Goal: Task Accomplishment & Management: Use online tool/utility

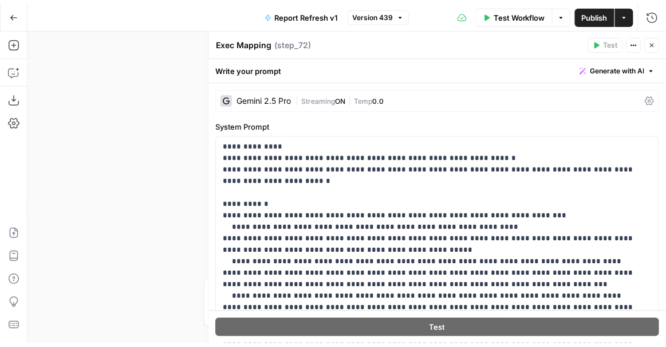
scroll to position [729, 0]
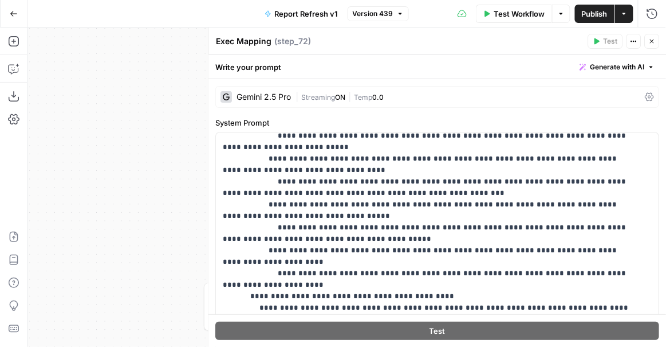
click at [654, 42] on icon "button" at bounding box center [652, 42] width 4 height 4
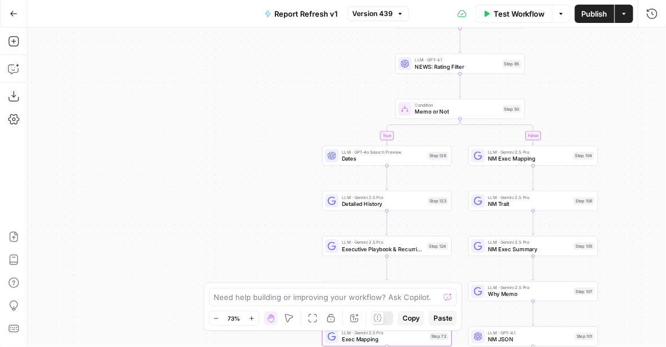
drag, startPoint x: 327, startPoint y: 168, endPoint x: 136, endPoint y: 140, distance: 192.2
click at [136, 140] on div "true false true false Workflow Set Inputs Inputs Condition Condition Step 117 L…" at bounding box center [346, 186] width 639 height 319
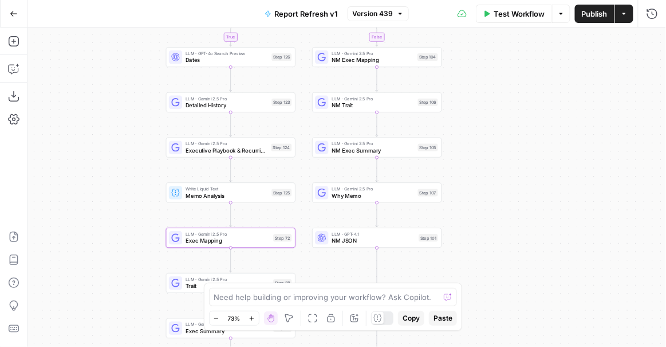
drag, startPoint x: 148, startPoint y: 197, endPoint x: 109, endPoint y: 132, distance: 76.3
click at [109, 132] on div "true false true false Workflow Set Inputs Inputs Condition Condition Step 117 L…" at bounding box center [346, 186] width 639 height 319
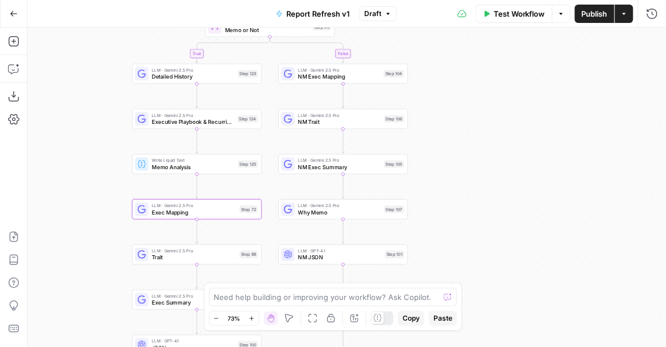
drag, startPoint x: 503, startPoint y: 244, endPoint x: 469, endPoint y: 124, distance: 124.4
click at [469, 124] on div "true false true false Workflow Set Inputs Inputs Condition Condition Step 117 L…" at bounding box center [346, 186] width 639 height 319
click at [182, 209] on span "Exec Mapping" at bounding box center [194, 212] width 84 height 9
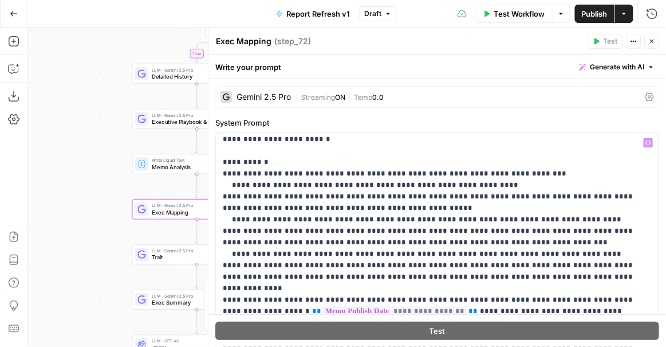
scroll to position [125, 0]
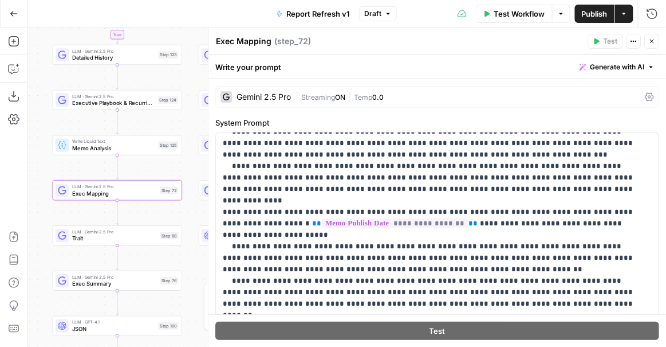
drag, startPoint x: 99, startPoint y: 150, endPoint x: 19, endPoint y: 131, distance: 81.8
click at [19, 131] on div "Add Steps Copilot Download as JSON Settings Import JSON AirOps Academy Help Giv…" at bounding box center [333, 186] width 666 height 319
click at [655, 40] on icon "button" at bounding box center [652, 41] width 7 height 7
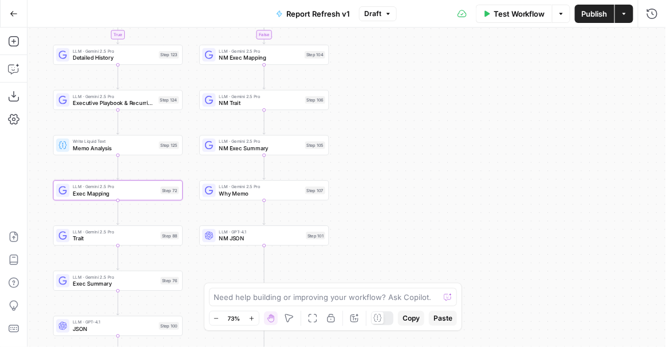
click at [250, 196] on span "Why Memo" at bounding box center [260, 193] width 82 height 9
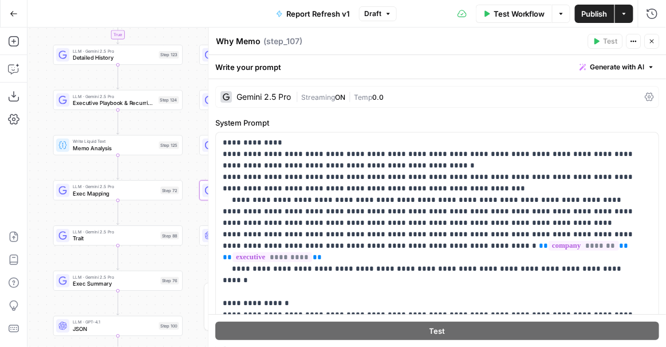
click at [650, 44] on icon "button" at bounding box center [652, 41] width 7 height 7
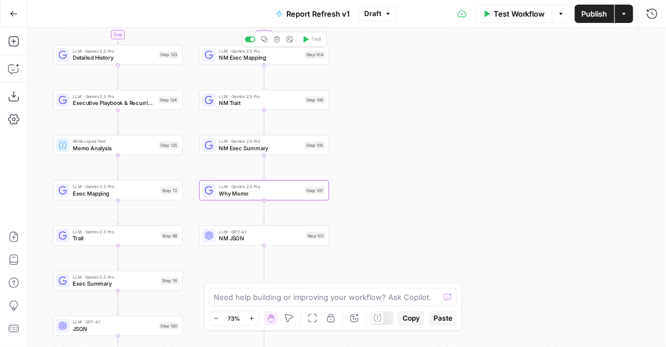
click at [301, 59] on span "NM Exec Mapping" at bounding box center [260, 57] width 82 height 9
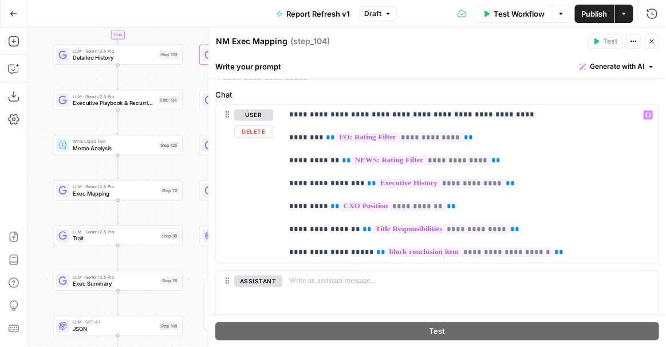
scroll to position [519, 0]
click at [652, 36] on button "Close" at bounding box center [652, 41] width 15 height 15
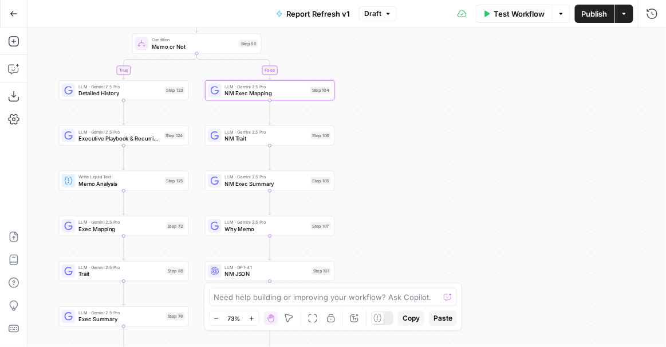
drag, startPoint x: 397, startPoint y: 105, endPoint x: 402, endPoint y: 140, distance: 35.9
click at [402, 140] on div "true false true false Workflow Set Inputs Inputs Condition Condition Step 117 L…" at bounding box center [346, 186] width 639 height 319
click at [268, 89] on span "NM Exec Mapping" at bounding box center [266, 93] width 82 height 9
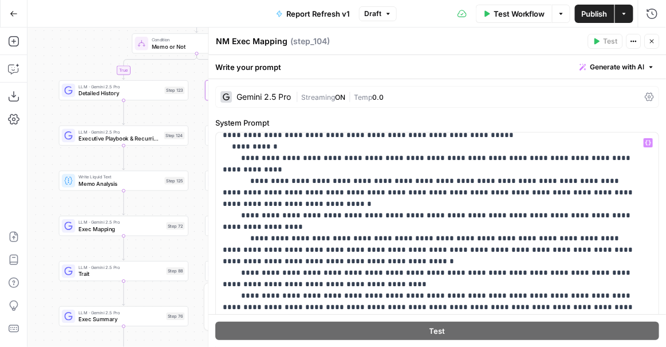
scroll to position [332, 0]
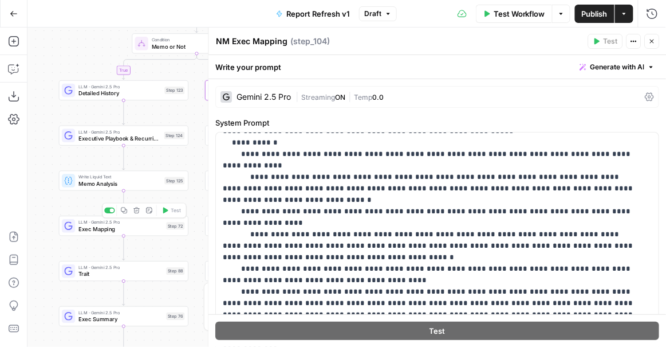
click at [139, 229] on span "Exec Mapping" at bounding box center [120, 229] width 84 height 9
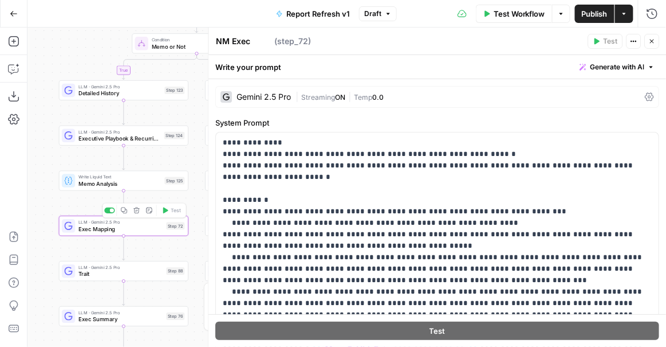
type textarea "Exec Mapping"
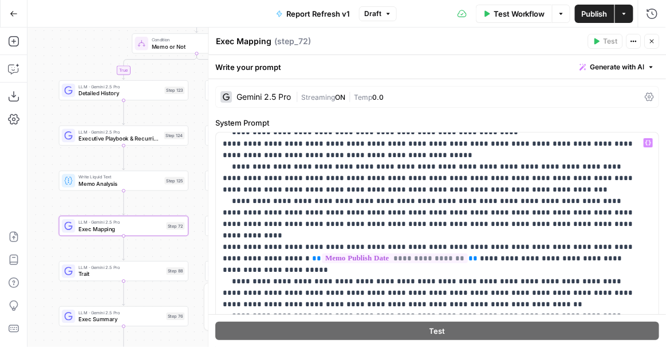
scroll to position [125, 0]
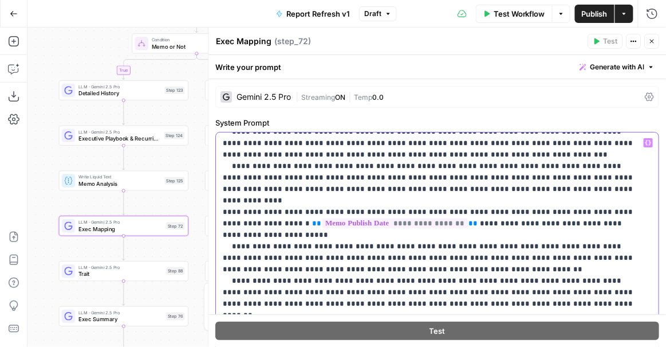
drag, startPoint x: 485, startPoint y: 277, endPoint x: 218, endPoint y: 226, distance: 271.8
copy p "**********"
click at [655, 45] on button "Close" at bounding box center [652, 41] width 15 height 15
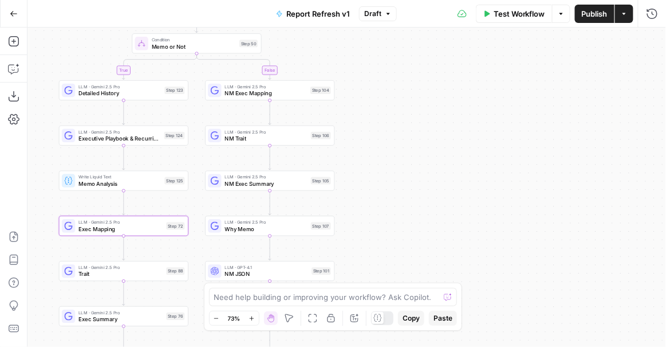
click at [299, 96] on span "NM Exec Mapping" at bounding box center [266, 93] width 82 height 9
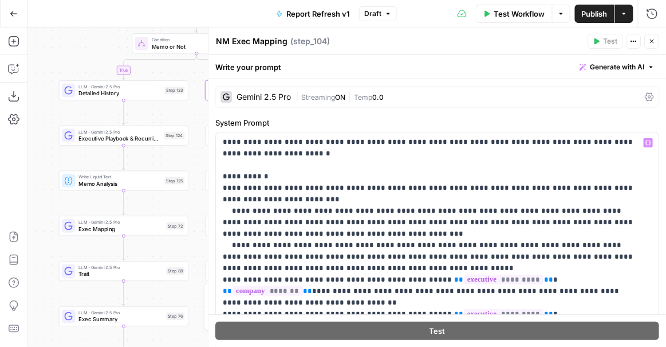
scroll to position [30, 0]
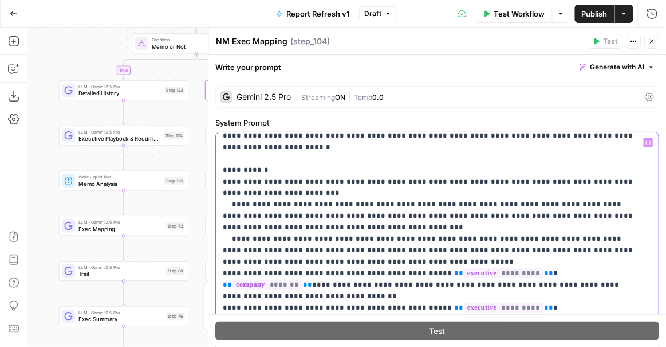
drag, startPoint x: 341, startPoint y: 260, endPoint x: 209, endPoint y: 201, distance: 144.9
click at [209, 201] on div "**********" at bounding box center [438, 186] width 458 height 319
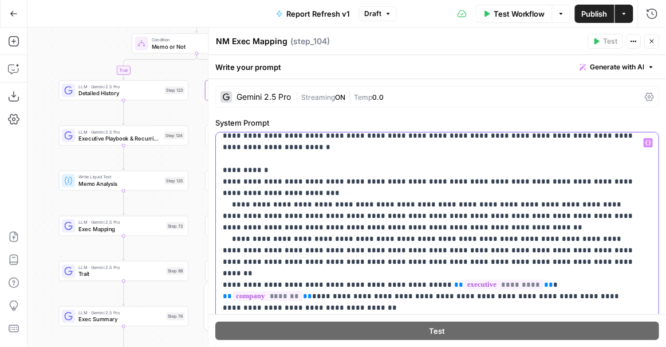
drag, startPoint x: 405, startPoint y: 261, endPoint x: 324, endPoint y: 259, distance: 81.4
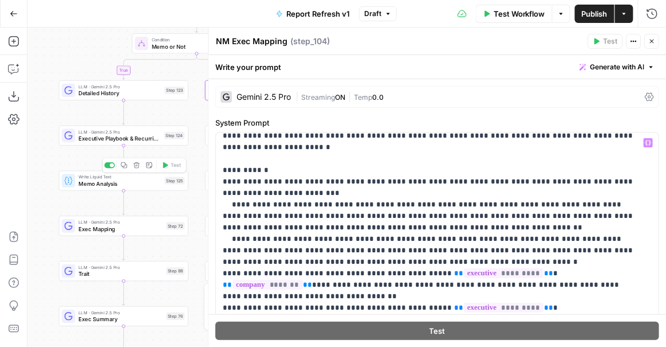
click at [100, 230] on span "Exec Mapping" at bounding box center [120, 229] width 84 height 9
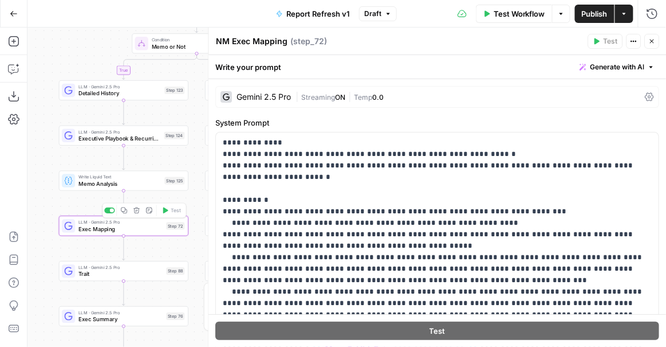
type textarea "Exec Mapping"
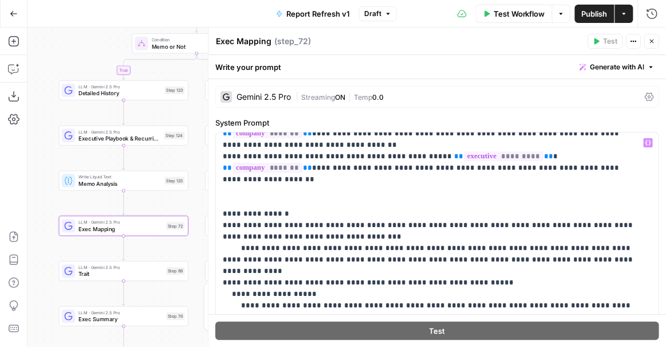
scroll to position [357, 0]
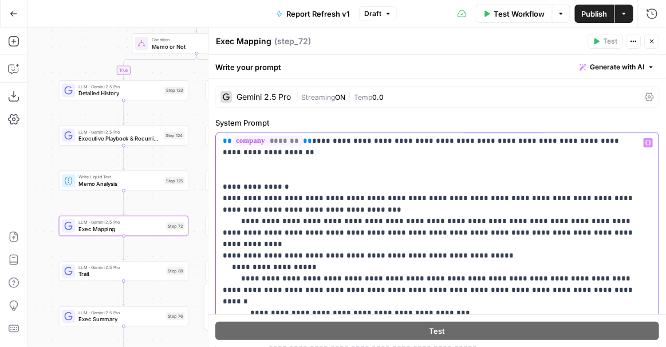
drag, startPoint x: 221, startPoint y: 184, endPoint x: 308, endPoint y: 277, distance: 127.2
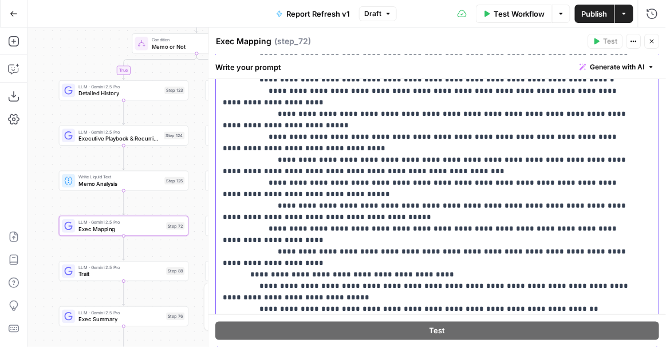
scroll to position [522, 0]
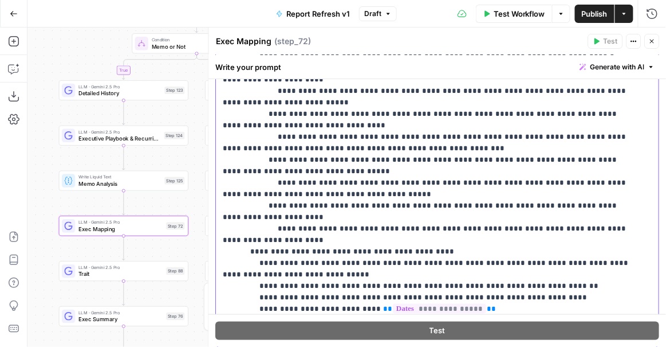
copy p "**********"
click at [654, 42] on icon "button" at bounding box center [652, 41] width 7 height 7
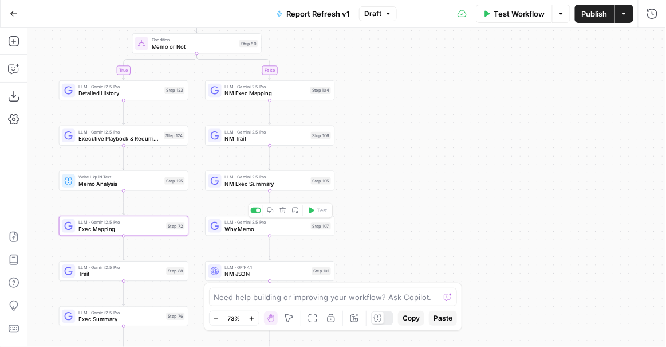
click at [269, 222] on span "LLM · Gemini 2.5 Pro" at bounding box center [266, 222] width 82 height 7
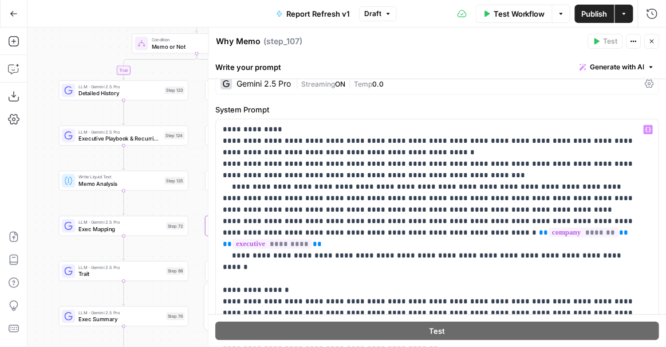
scroll to position [12, 0]
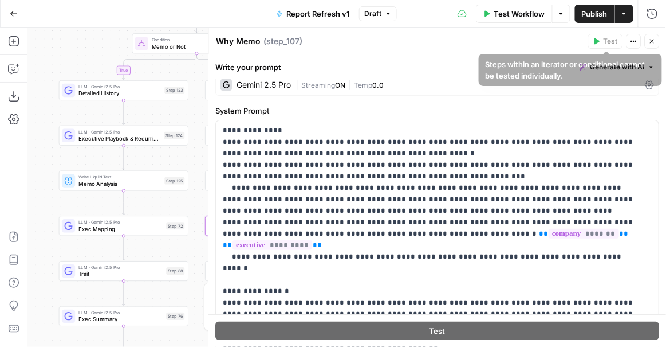
click at [651, 44] on icon "button" at bounding box center [652, 41] width 7 height 7
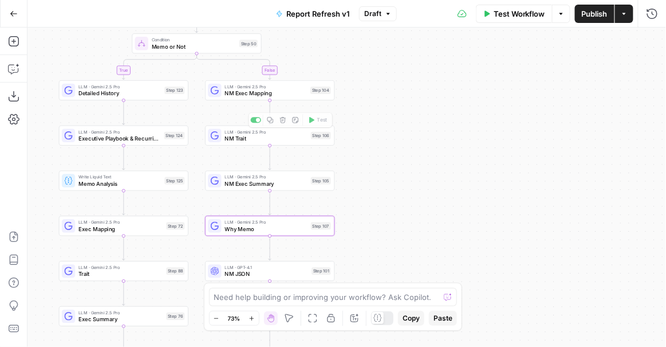
click at [261, 91] on span "NM Exec Mapping" at bounding box center [266, 93] width 82 height 9
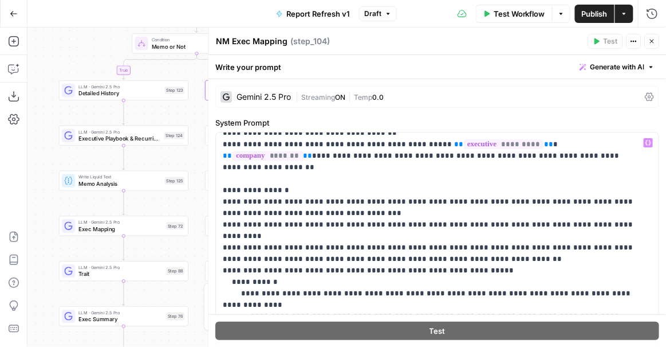
scroll to position [235, 0]
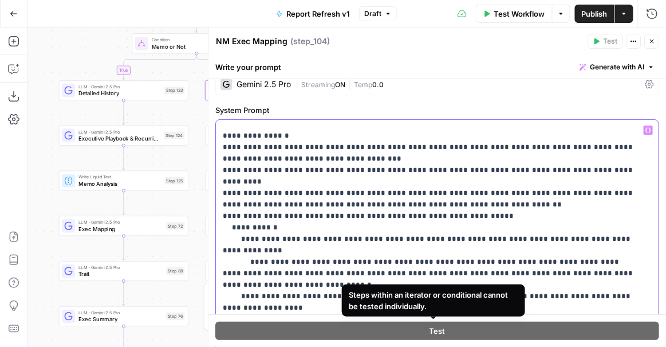
drag, startPoint x: 219, startPoint y: 194, endPoint x: 295, endPoint y: 351, distance: 174.5
click at [295, 338] on html "Paragon Intel - Bill / Ty / Colby R&D New Home Browse Your Data Usage Settings …" at bounding box center [333, 173] width 666 height 347
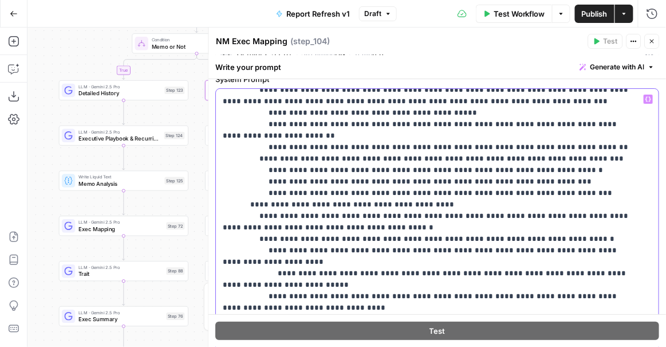
scroll to position [238, 0]
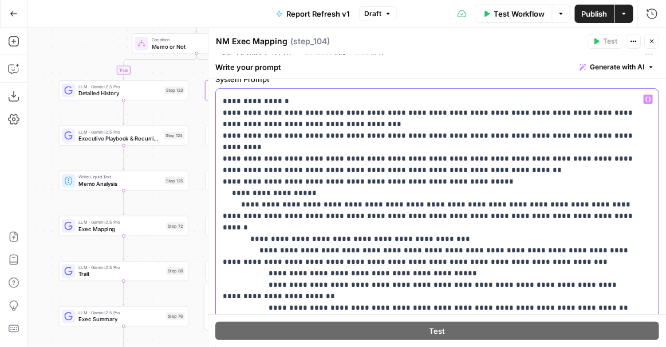
drag, startPoint x: 411, startPoint y: 180, endPoint x: 475, endPoint y: 183, distance: 64.2
drag, startPoint x: 473, startPoint y: 181, endPoint x: 549, endPoint y: 179, distance: 75.6
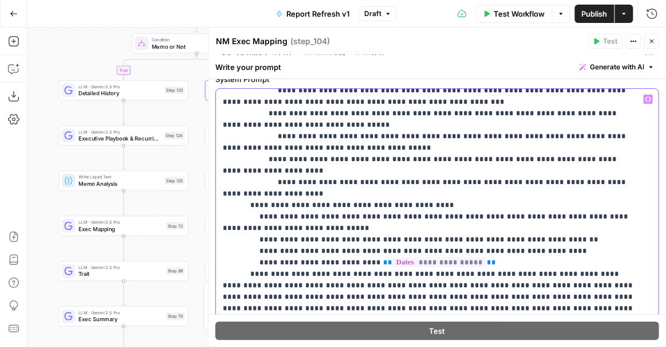
scroll to position [616, 0]
click at [263, 180] on p "**********" at bounding box center [430, 114] width 414 height 1272
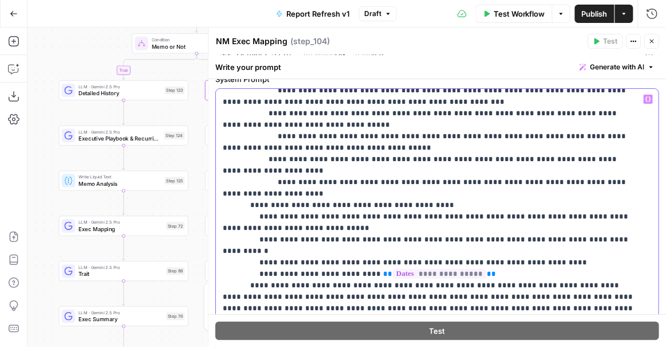
drag, startPoint x: 344, startPoint y: 180, endPoint x: 262, endPoint y: 182, distance: 81.9
click at [262, 182] on p "**********" at bounding box center [430, 114] width 414 height 1272
copy p "**********"
click at [262, 194] on p "**********" at bounding box center [430, 114] width 414 height 1272
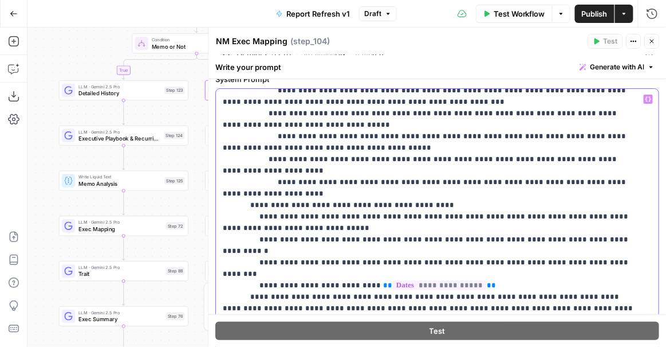
drag, startPoint x: 310, startPoint y: 227, endPoint x: 442, endPoint y: 225, distance: 131.2
click at [442, 225] on p "**********" at bounding box center [430, 114] width 414 height 1272
click at [295, 229] on p "**********" at bounding box center [430, 114] width 414 height 1272
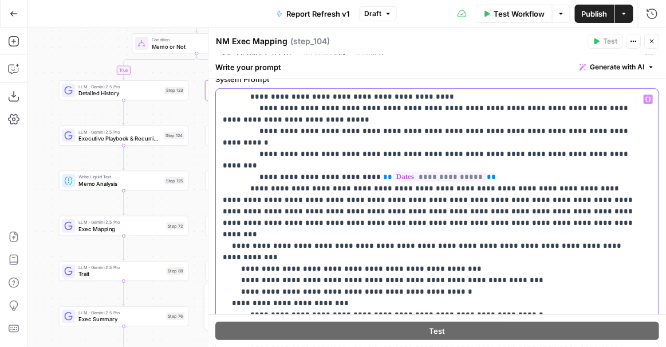
scroll to position [772, 0]
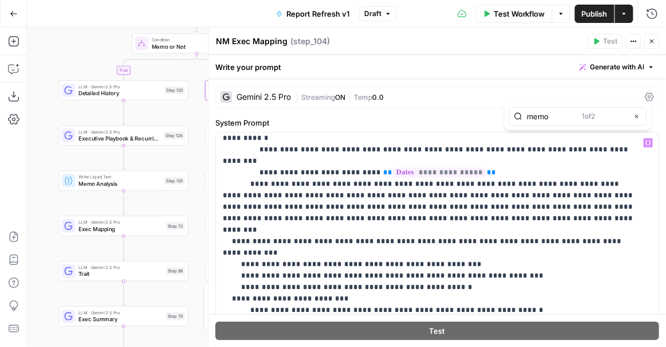
type input "memo"
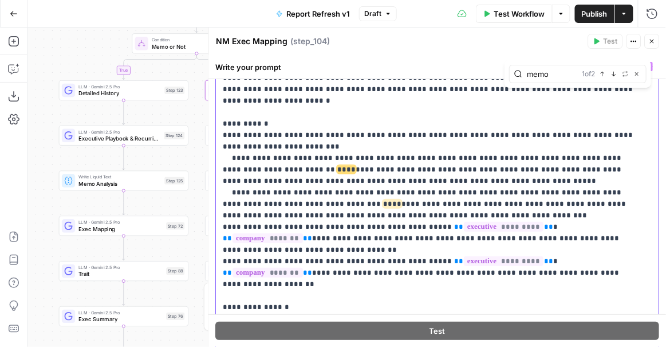
click at [338, 168] on span "****" at bounding box center [347, 169] width 18 height 7
drag, startPoint x: 279, startPoint y: 168, endPoint x: 226, endPoint y: 171, distance: 52.8
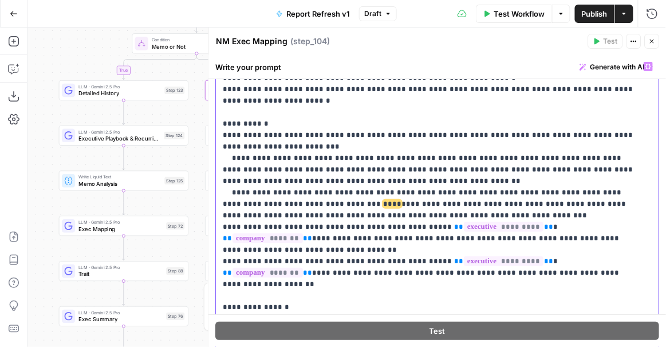
drag, startPoint x: 304, startPoint y: 203, endPoint x: 246, endPoint y: 207, distance: 57.5
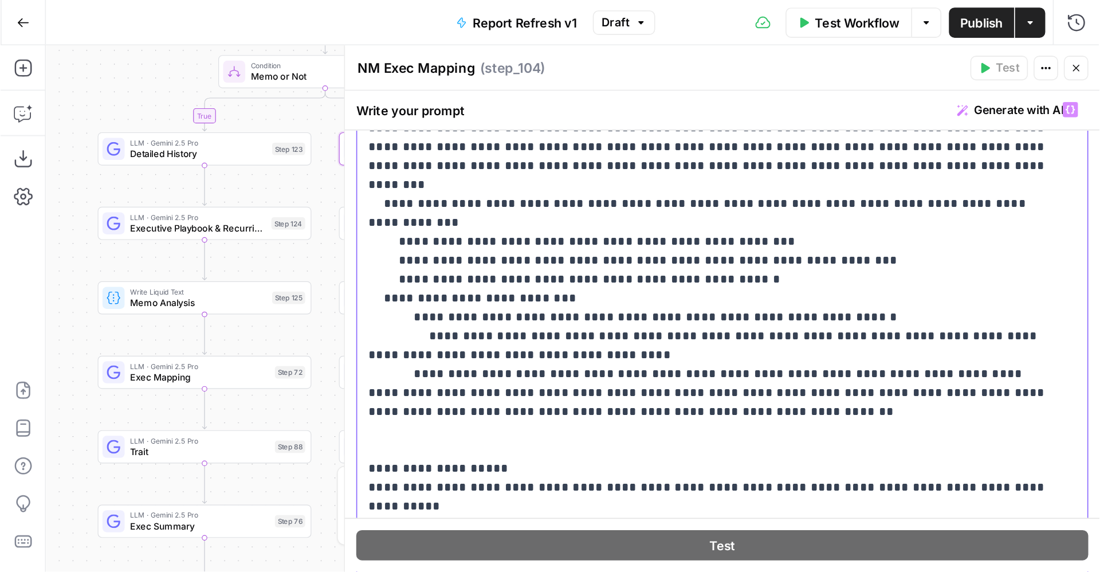
scroll to position [814, 0]
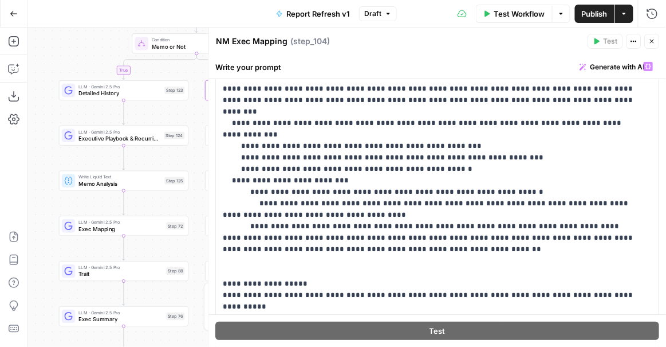
click at [592, 13] on span "Publish" at bounding box center [595, 13] width 26 height 11
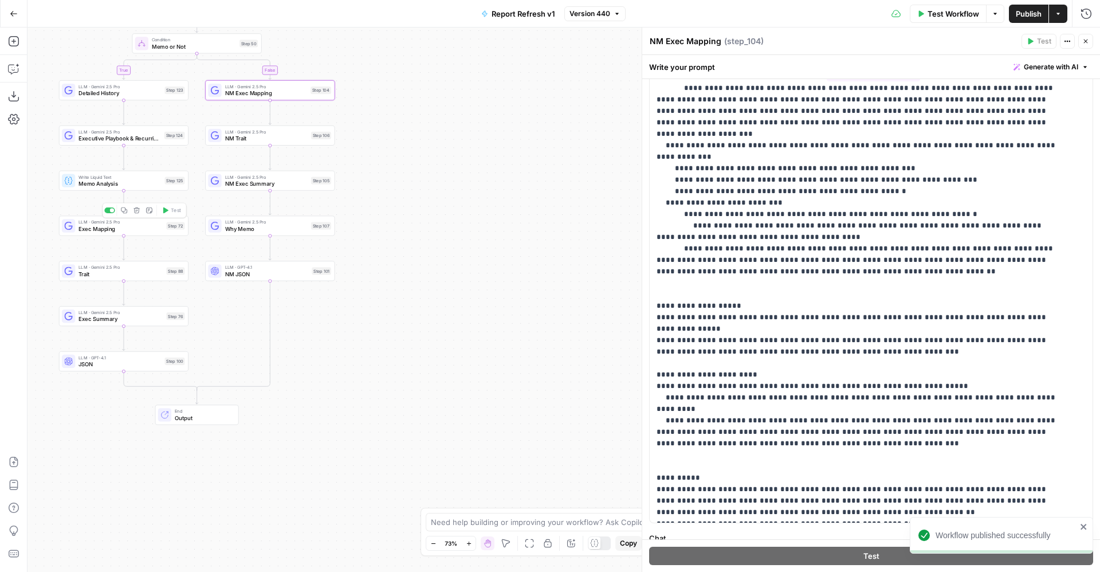
click at [159, 231] on span "Exec Mapping" at bounding box center [120, 229] width 84 height 9
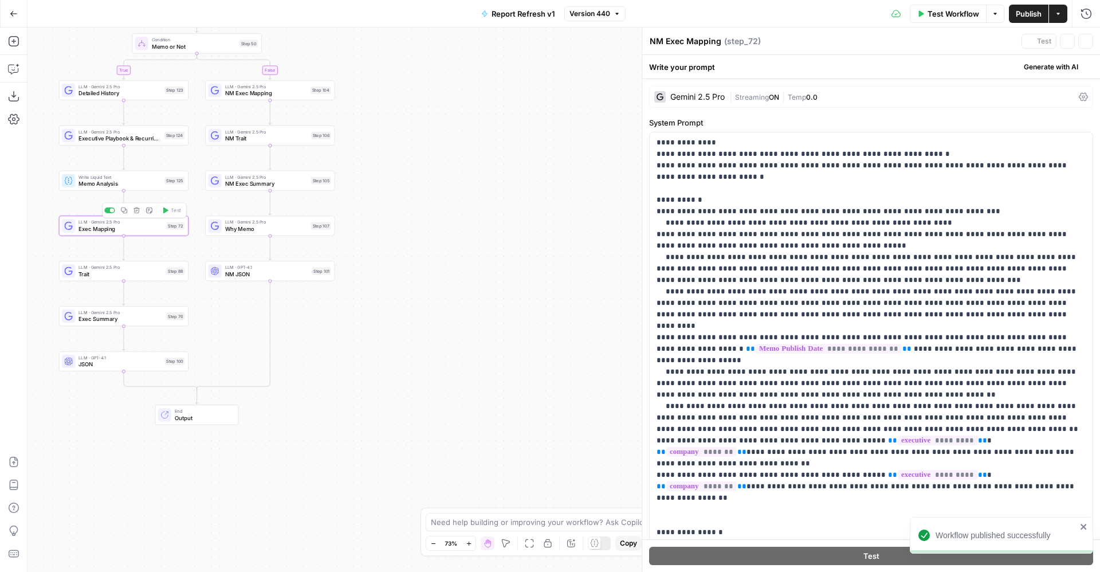
type textarea "Exec Mapping"
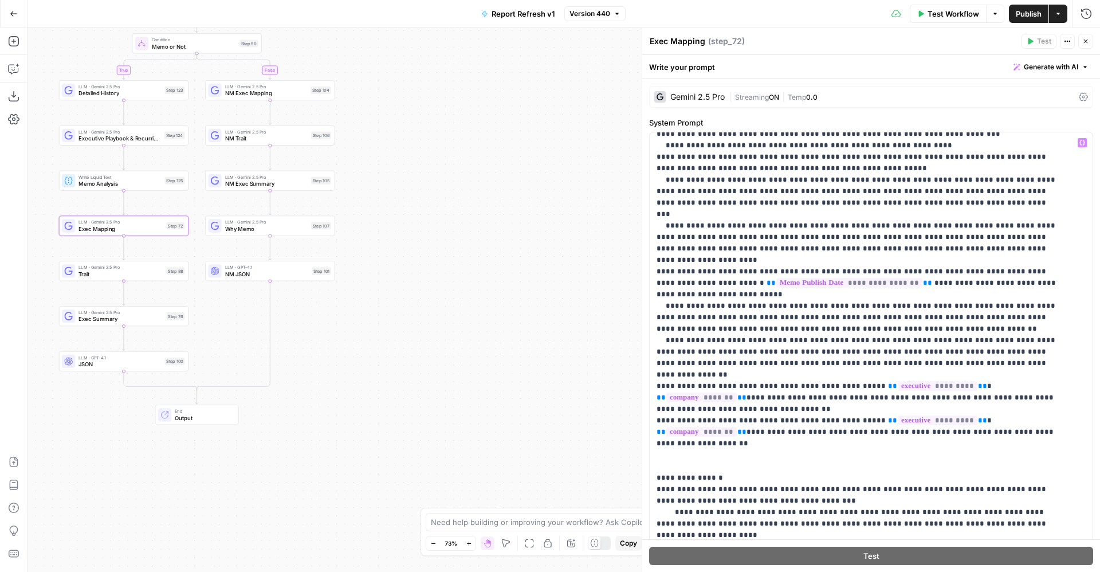
scroll to position [73, 0]
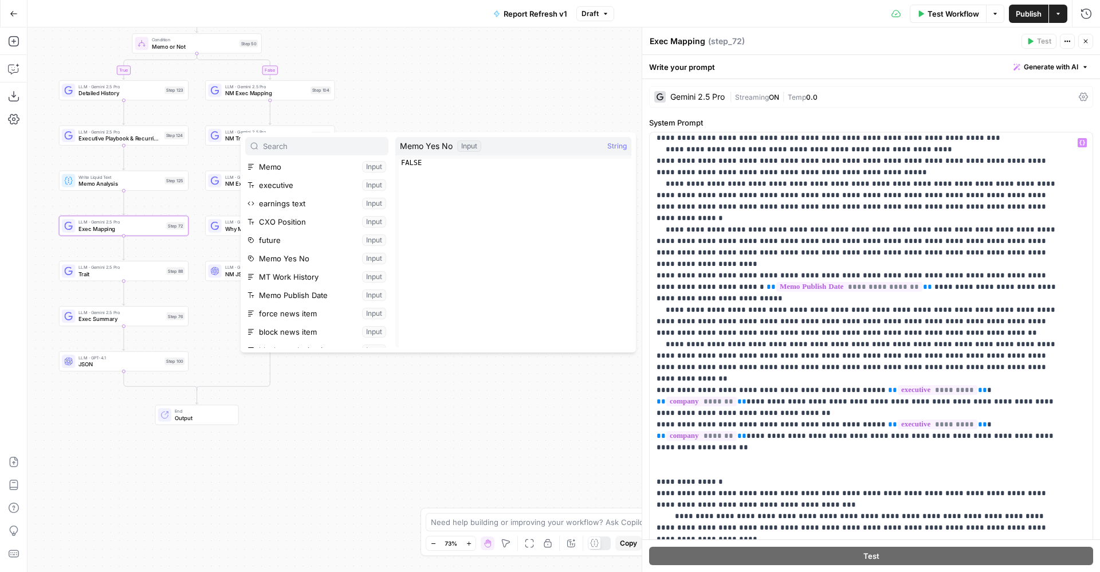
scroll to position [75, 0]
click at [310, 282] on button "Select variable Memo Publish Date" at bounding box center [316, 276] width 143 height 18
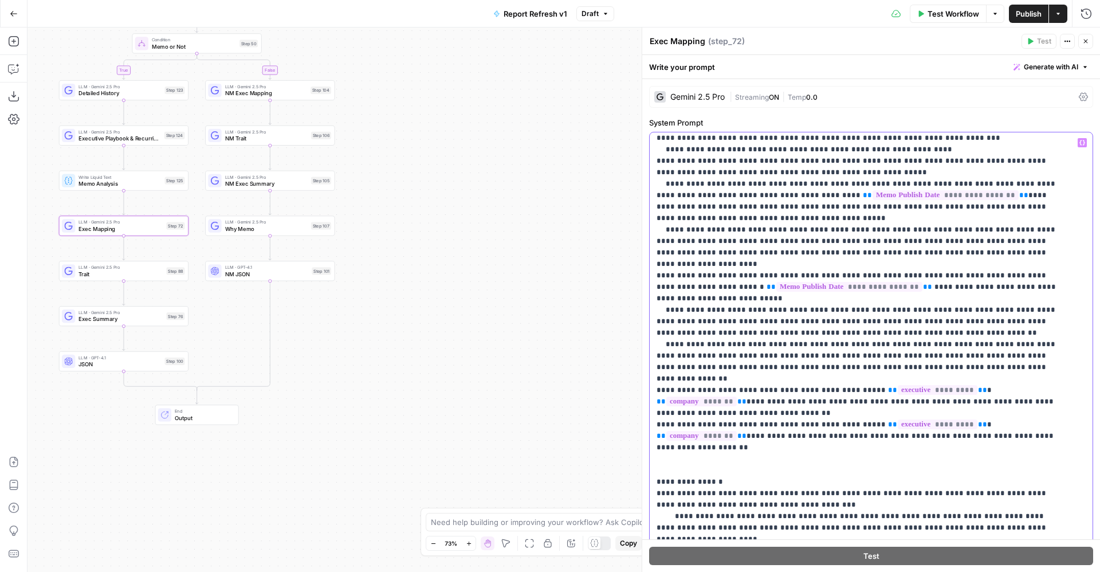
drag, startPoint x: 970, startPoint y: 195, endPoint x: 740, endPoint y: 194, distance: 230.8
drag, startPoint x: 721, startPoint y: 242, endPoint x: 778, endPoint y: 241, distance: 56.7
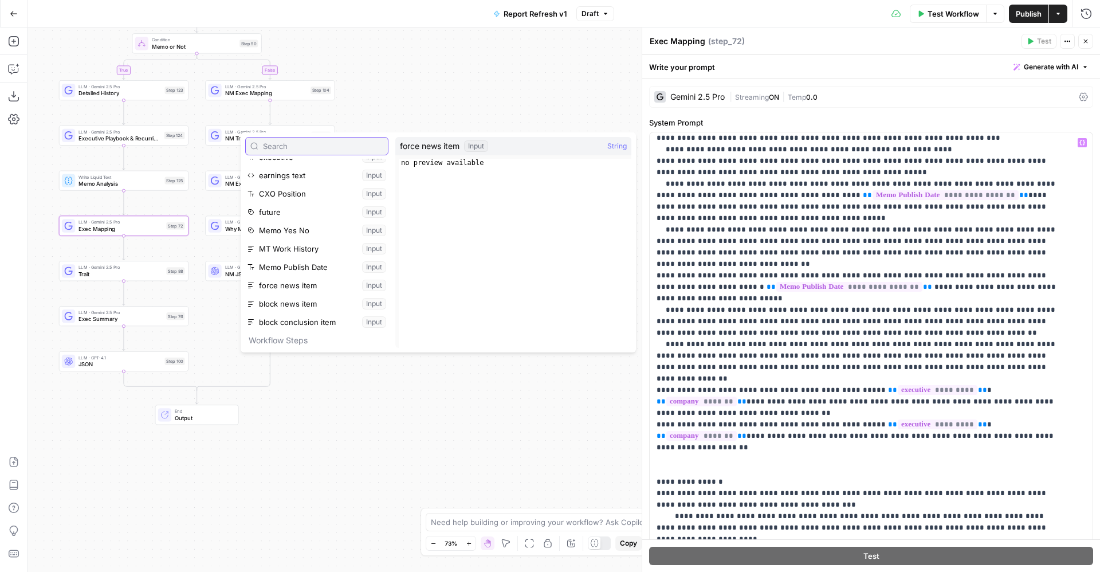
scroll to position [98, 0]
click at [317, 246] on button "Select variable Memo Publish Date" at bounding box center [316, 253] width 143 height 18
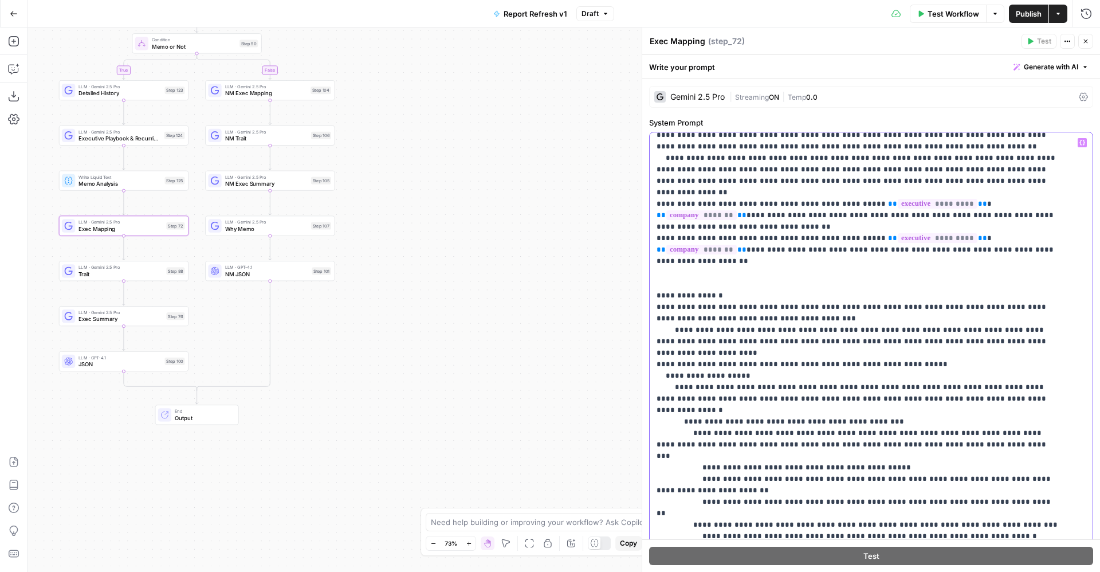
scroll to position [272, 0]
click at [666, 16] on span "Publish" at bounding box center [1029, 13] width 26 height 11
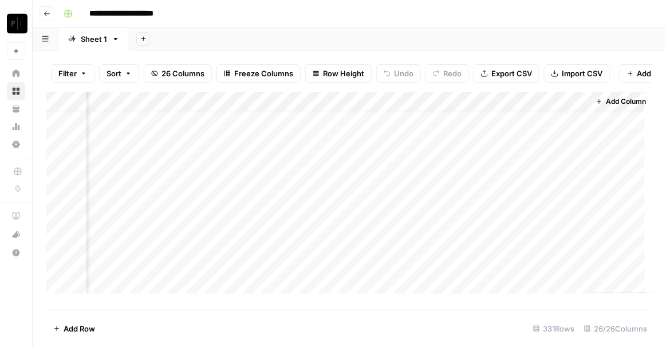
scroll to position [0, 2609]
click at [469, 104] on div "Add Column" at bounding box center [349, 197] width 607 height 210
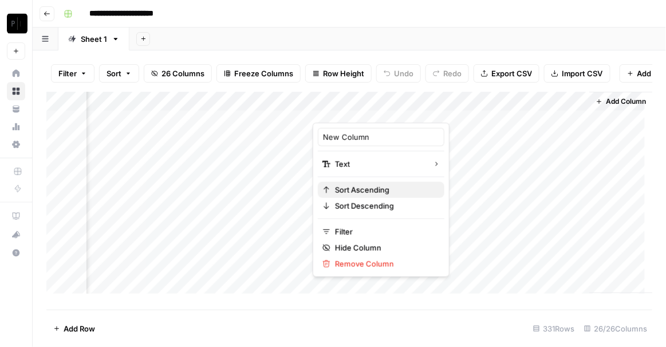
click at [362, 189] on span "Sort Ascending" at bounding box center [385, 189] width 100 height 11
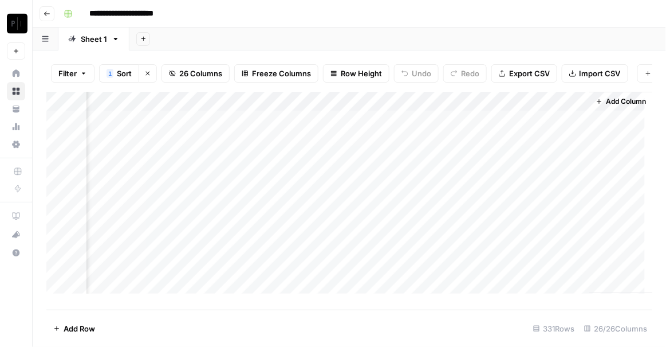
click at [472, 113] on div "Add Column" at bounding box center [349, 197] width 607 height 210
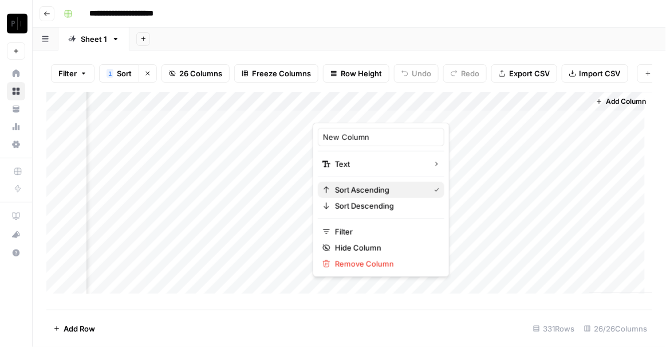
click at [361, 191] on span "Sort Ascending" at bounding box center [380, 189] width 90 height 11
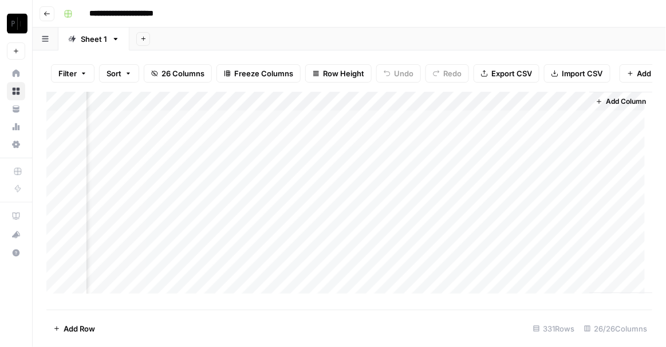
click at [470, 112] on div "Add Column" at bounding box center [349, 197] width 607 height 210
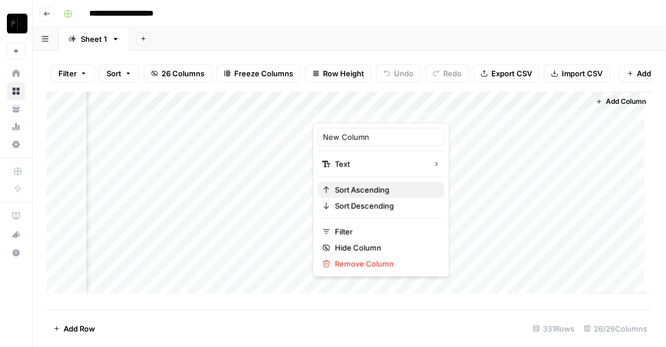
click at [363, 187] on span "Sort Ascending" at bounding box center [385, 189] width 100 height 11
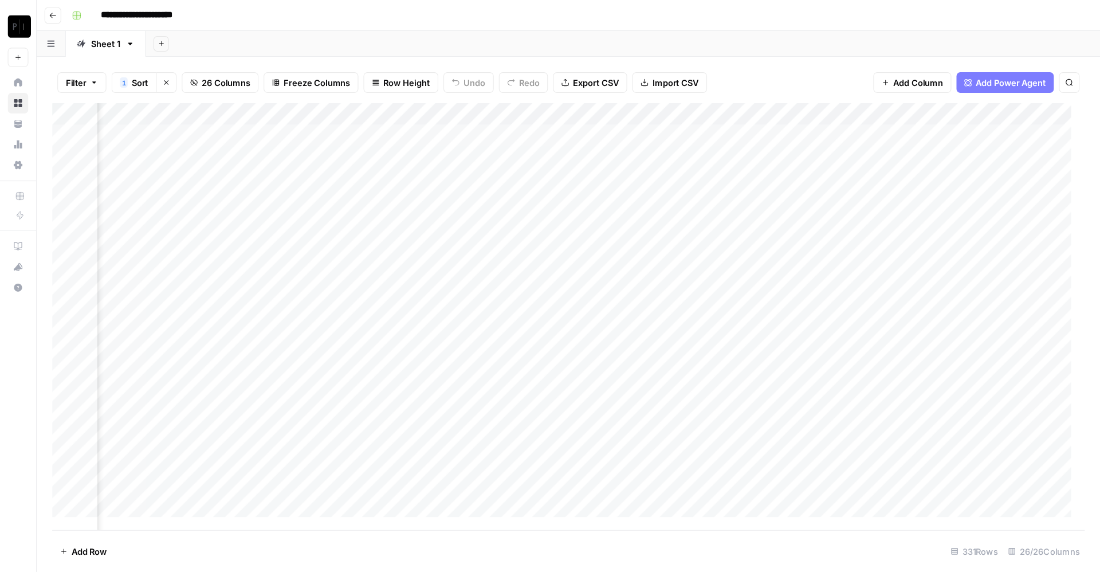
scroll to position [0, 2170]
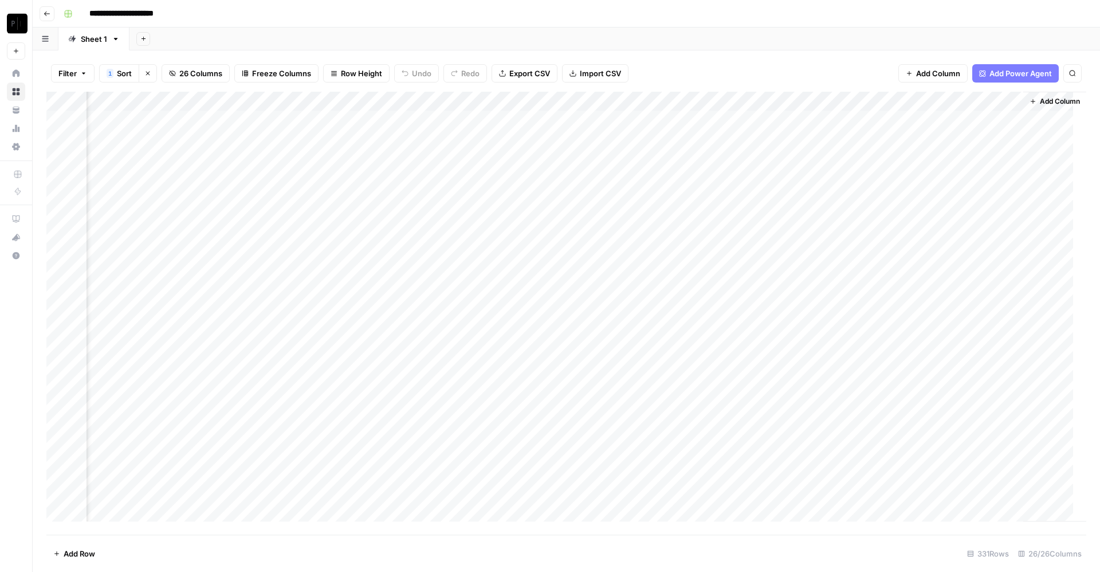
drag, startPoint x: 650, startPoint y: 0, endPoint x: 656, endPoint y: 40, distance: 40.1
click at [656, 40] on div "Add Sheet" at bounding box center [614, 38] width 970 height 23
click at [240, 122] on div "Add Column" at bounding box center [566, 313] width 1040 height 443
click at [241, 139] on div "Add Column" at bounding box center [566, 313] width 1040 height 443
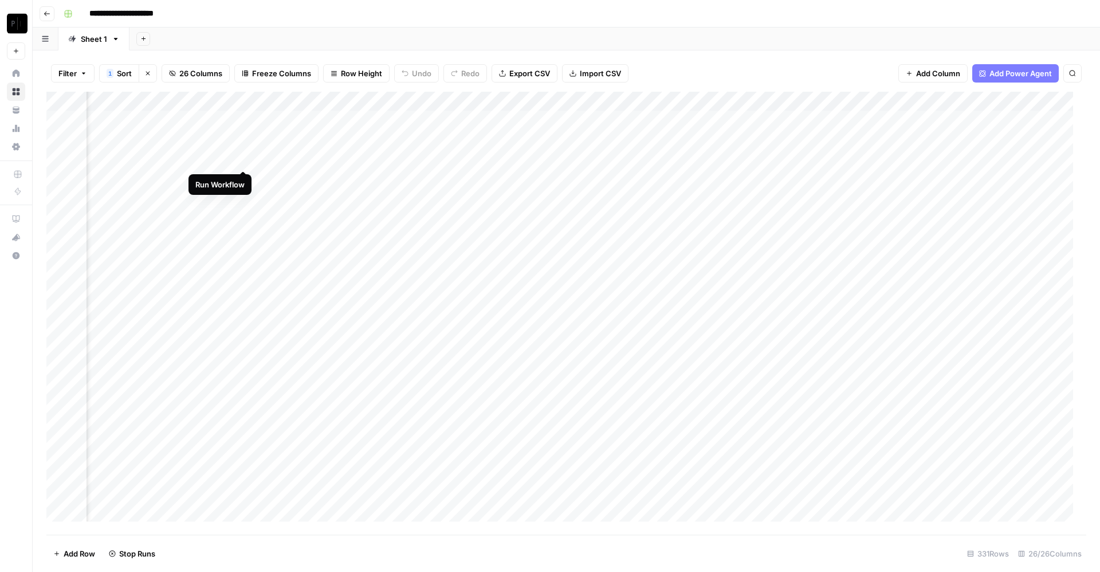
click at [244, 164] on div "Add Column" at bounding box center [566, 313] width 1040 height 443
click at [244, 180] on div "Add Column" at bounding box center [566, 313] width 1040 height 443
click at [246, 200] on div "Add Column" at bounding box center [566, 313] width 1040 height 443
click at [245, 216] on div "Add Column" at bounding box center [566, 313] width 1040 height 443
click at [242, 235] on div "Add Column" at bounding box center [566, 313] width 1040 height 443
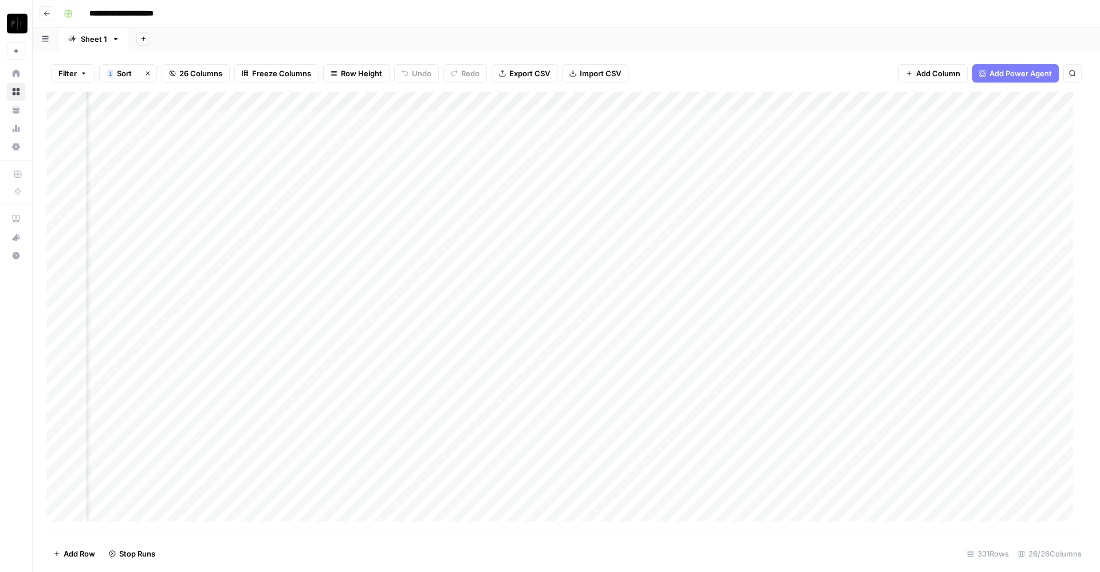
click at [244, 264] on div "Add Column" at bounding box center [566, 313] width 1040 height 443
click at [243, 255] on div "Add Column" at bounding box center [566, 313] width 1040 height 443
click at [244, 272] on div "Add Column" at bounding box center [566, 313] width 1040 height 443
click at [451, 119] on div "Add Column" at bounding box center [566, 313] width 1040 height 443
click at [450, 140] on div "Add Column" at bounding box center [566, 313] width 1040 height 443
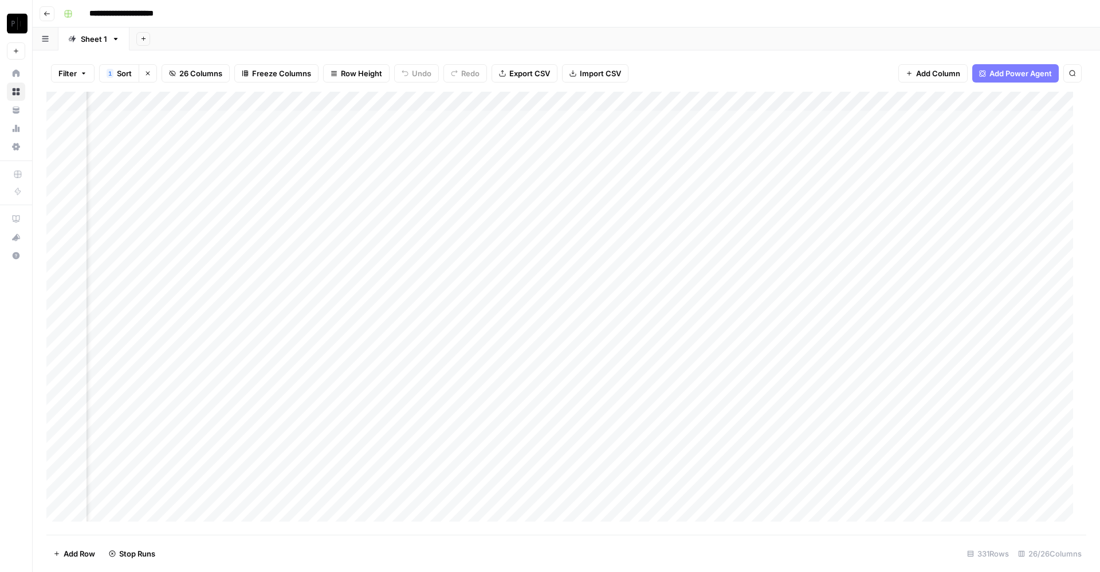
click at [450, 157] on div "Add Column" at bounding box center [566, 313] width 1040 height 443
click at [453, 120] on div "Add Column" at bounding box center [566, 313] width 1040 height 443
click at [450, 136] on div "Add Column" at bounding box center [566, 313] width 1040 height 443
click at [449, 159] on div "Add Column" at bounding box center [566, 313] width 1040 height 443
click at [242, 118] on div "Add Column" at bounding box center [566, 313] width 1040 height 443
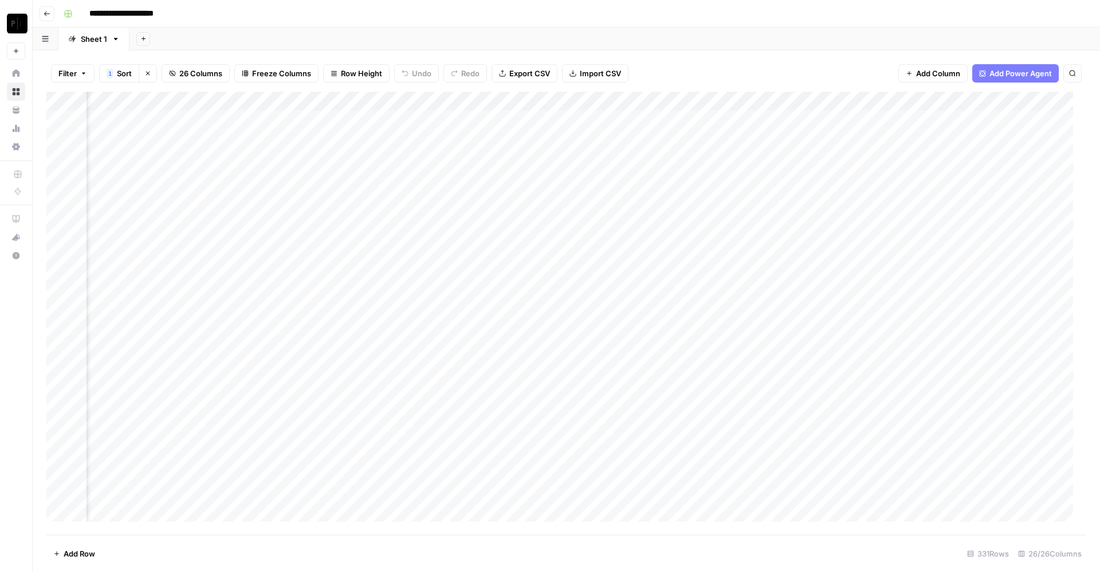
click at [241, 133] on div "Add Column" at bounding box center [566, 313] width 1040 height 443
click at [244, 163] on div "Add Column" at bounding box center [566, 313] width 1040 height 443
click at [241, 180] on div "Add Column" at bounding box center [566, 313] width 1040 height 443
click at [243, 188] on div "Add Column" at bounding box center [566, 313] width 1040 height 443
click at [243, 216] on div "Add Column" at bounding box center [566, 313] width 1040 height 443
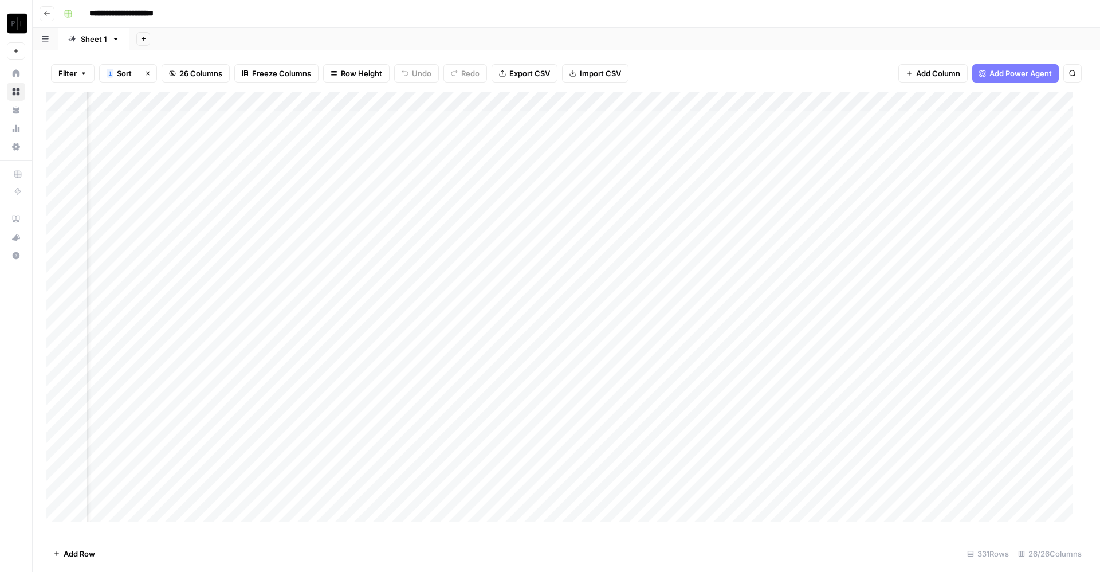
click at [247, 236] on div "Add Column" at bounding box center [566, 313] width 1040 height 443
click at [246, 256] on div "Add Column" at bounding box center [566, 313] width 1040 height 443
click at [243, 198] on div "Add Column" at bounding box center [566, 313] width 1040 height 443
click at [245, 276] on div "Add Column" at bounding box center [566, 313] width 1040 height 443
click at [245, 119] on div "Add Column" at bounding box center [566, 313] width 1040 height 443
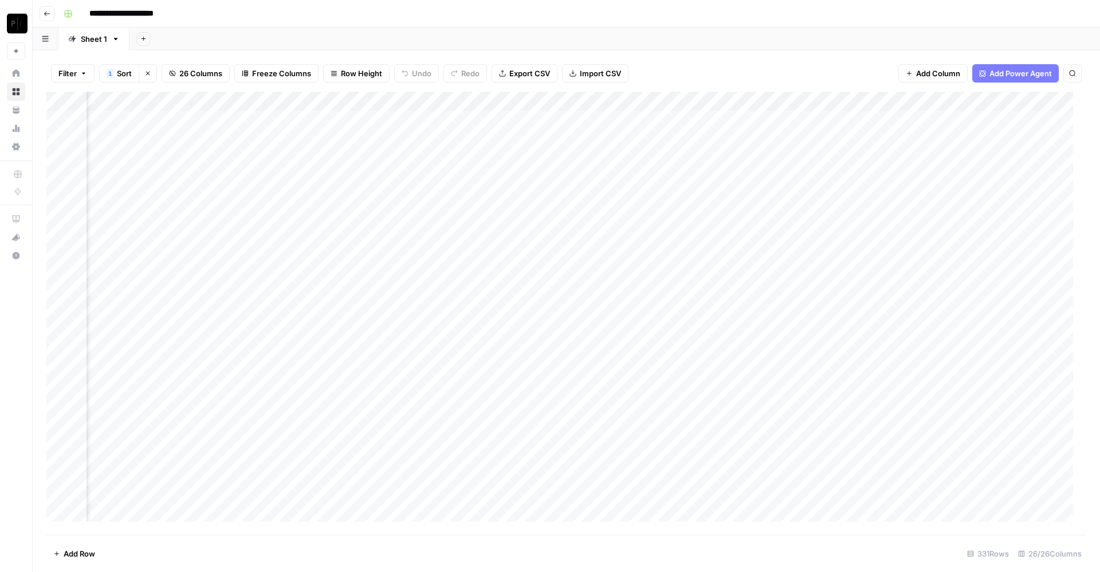
click at [243, 137] on div "Add Column" at bounding box center [566, 313] width 1040 height 443
click at [244, 160] on div "Add Column" at bounding box center [566, 313] width 1040 height 443
click at [243, 176] on div "Add Column" at bounding box center [566, 313] width 1040 height 443
click at [244, 199] on div "Add Column" at bounding box center [566, 313] width 1040 height 443
click at [245, 136] on div "Add Column" at bounding box center [566, 313] width 1040 height 443
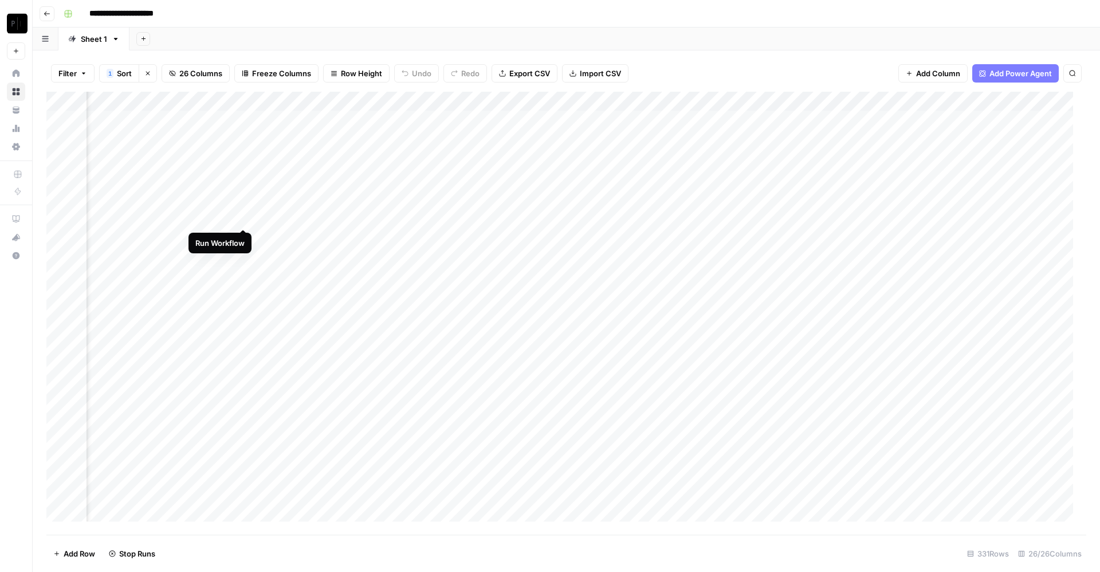
click at [245, 217] on div "Add Column" at bounding box center [566, 313] width 1040 height 443
click at [244, 235] on div "Add Column" at bounding box center [566, 313] width 1040 height 443
click at [242, 251] on div "Add Column" at bounding box center [566, 313] width 1040 height 443
click at [242, 270] on div "Add Column" at bounding box center [566, 313] width 1040 height 443
click at [451, 121] on div "Add Column" at bounding box center [566, 313] width 1040 height 443
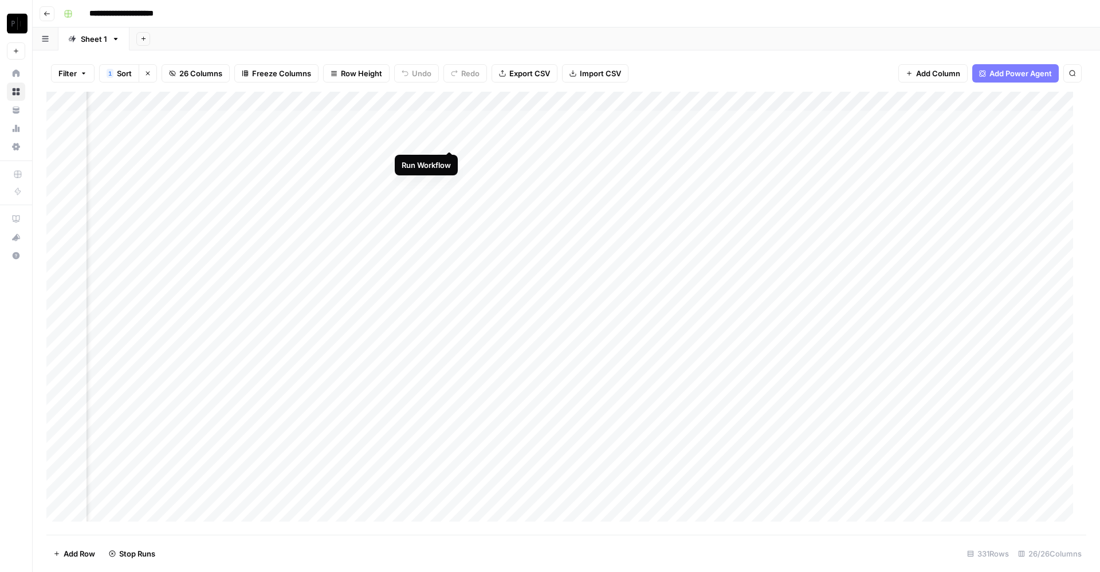
click at [450, 133] on div "Add Column" at bounding box center [566, 313] width 1040 height 443
click at [449, 162] on div "Add Column" at bounding box center [566, 313] width 1040 height 443
click at [449, 177] on div "Add Column" at bounding box center [566, 313] width 1040 height 443
click at [453, 194] on div "Add Column" at bounding box center [566, 313] width 1040 height 443
click at [451, 215] on div "Add Column" at bounding box center [566, 313] width 1040 height 443
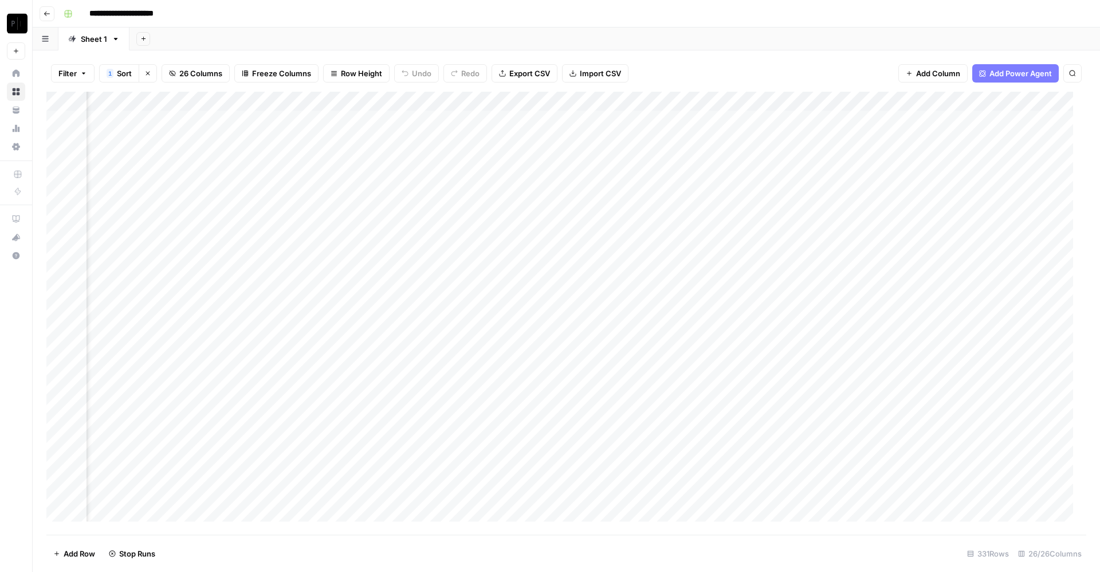
click at [450, 232] on div "Add Column" at bounding box center [566, 313] width 1040 height 443
click at [450, 255] on div "Add Column" at bounding box center [566, 313] width 1040 height 443
click at [451, 278] on div "Add Column" at bounding box center [566, 313] width 1040 height 443
click at [682, 117] on div "Add Column" at bounding box center [566, 313] width 1040 height 443
click at [682, 141] on div "Add Column" at bounding box center [566, 313] width 1040 height 443
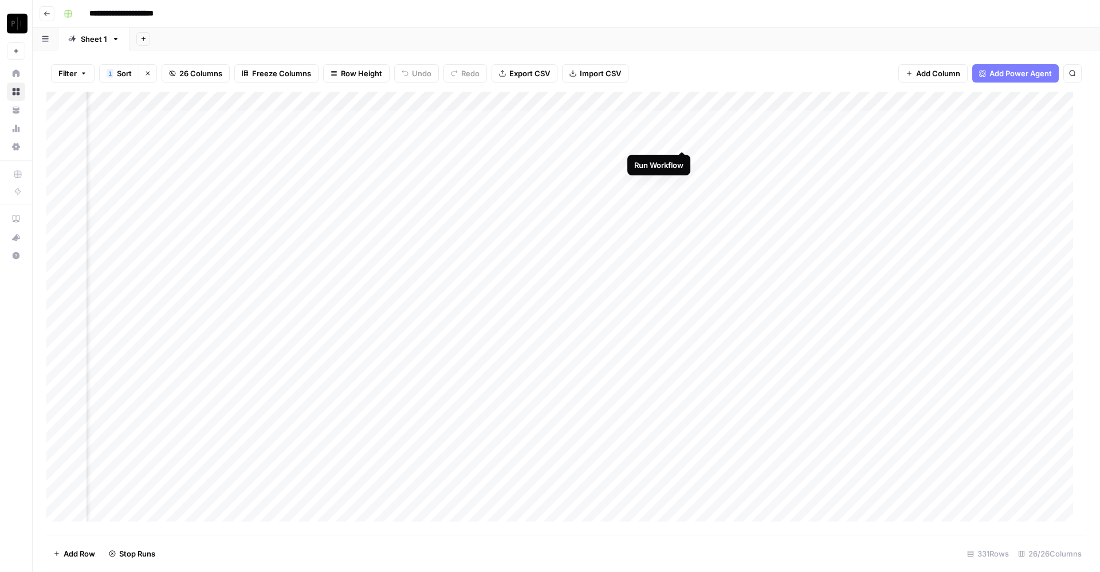
click at [682, 154] on div "Add Column" at bounding box center [566, 313] width 1040 height 443
click at [684, 175] on div "Add Column" at bounding box center [566, 313] width 1040 height 443
click at [681, 195] on div "Add Column" at bounding box center [566, 313] width 1040 height 443
click at [682, 218] on div "Add Column" at bounding box center [566, 313] width 1040 height 443
click at [686, 237] on div "Add Column" at bounding box center [566, 313] width 1040 height 443
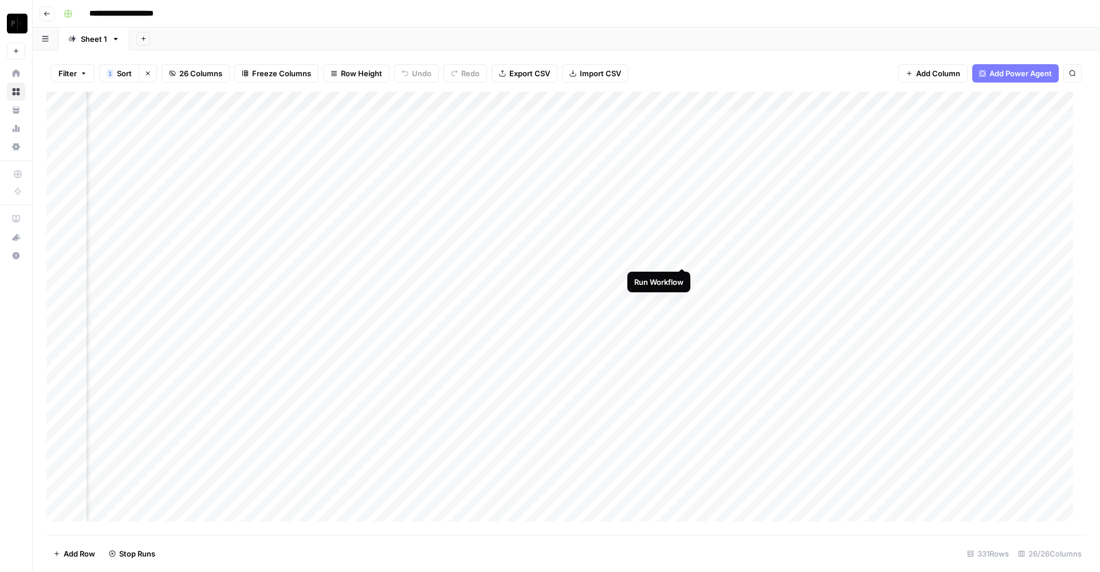
click at [682, 251] on div "Add Column" at bounding box center [566, 313] width 1040 height 443
click at [681, 272] on div "Add Column" at bounding box center [566, 313] width 1040 height 443
click at [915, 121] on div "Add Column" at bounding box center [566, 313] width 1040 height 443
click at [913, 135] on div "Add Column" at bounding box center [566, 313] width 1040 height 443
click at [913, 159] on div "Add Column" at bounding box center [566, 313] width 1040 height 443
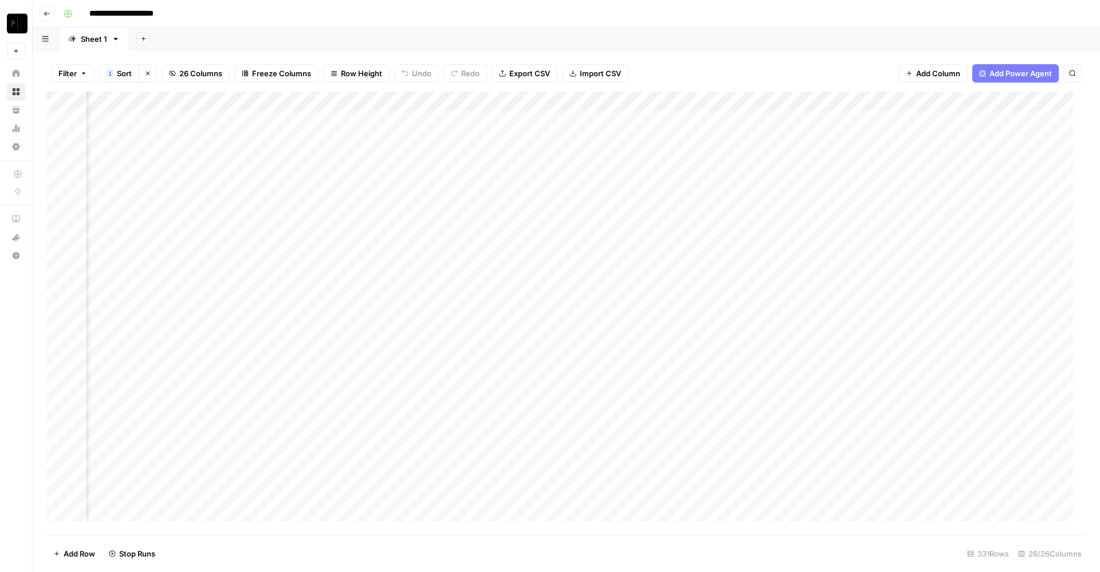
click at [914, 175] on div "Add Column" at bounding box center [566, 313] width 1040 height 443
click at [917, 198] on div "Add Column" at bounding box center [566, 313] width 1040 height 443
click at [917, 215] on div "Add Column" at bounding box center [566, 313] width 1040 height 443
click at [914, 236] on div "Add Column" at bounding box center [566, 313] width 1040 height 443
click at [913, 252] on div "Add Column" at bounding box center [566, 313] width 1040 height 443
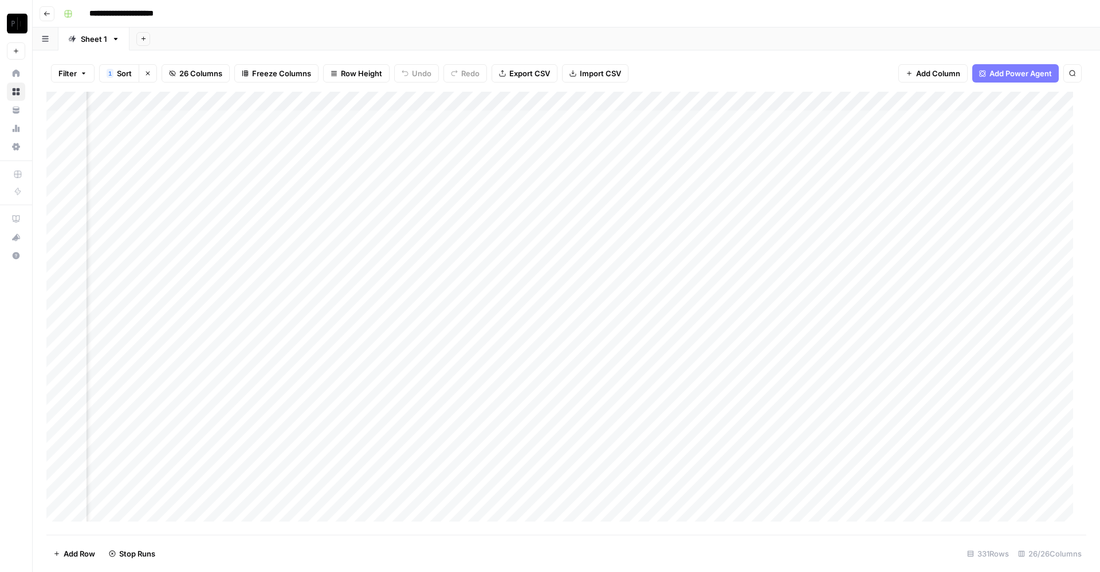
click at [915, 276] on div "Add Column" at bounding box center [566, 313] width 1040 height 443
